Goal: Task Accomplishment & Management: Complete application form

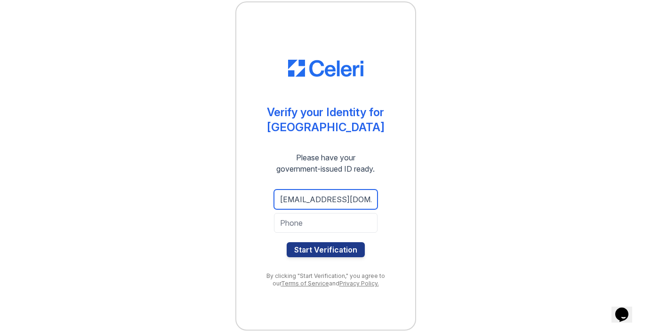
type input "kathy_hsu65@hotmail.com"
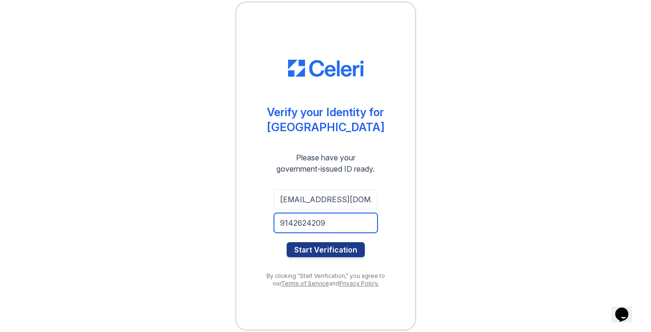
type input "9142624209"
click at [472, 220] on div "Verify your Identity for Arrive Streeterville Please have your government-issue…" at bounding box center [325, 166] width 620 height 332
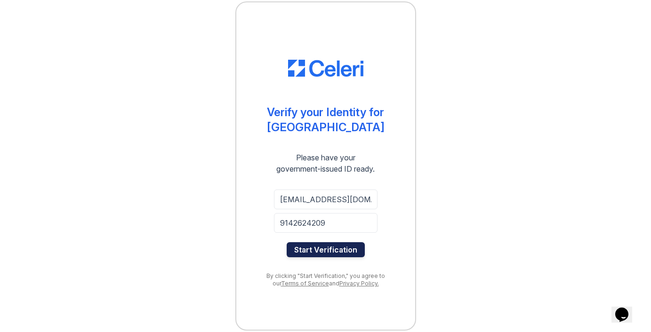
click at [344, 250] on button "Start Verification" at bounding box center [325, 249] width 78 height 15
